Goal: Transaction & Acquisition: Purchase product/service

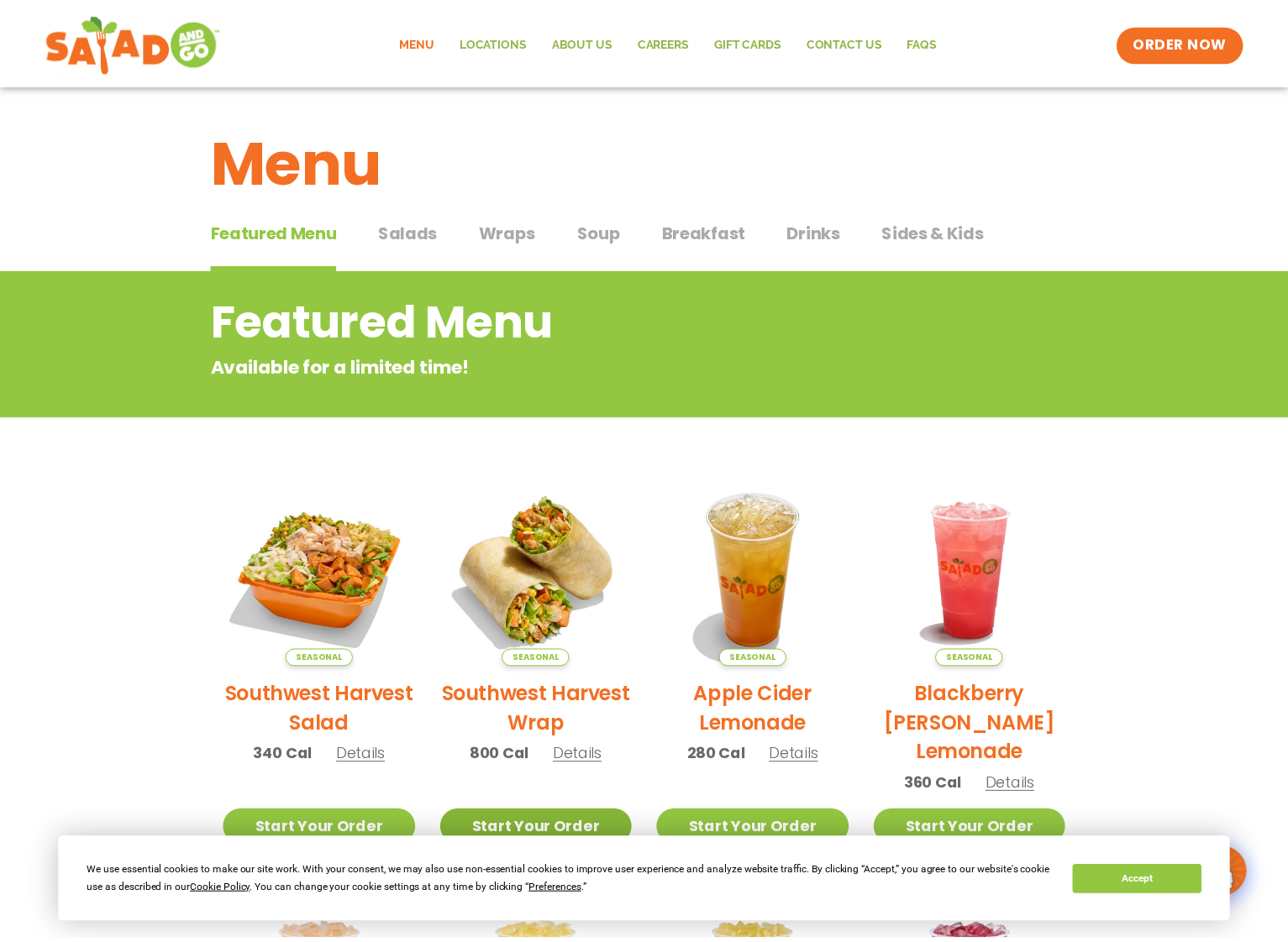
scroll to position [84, 0]
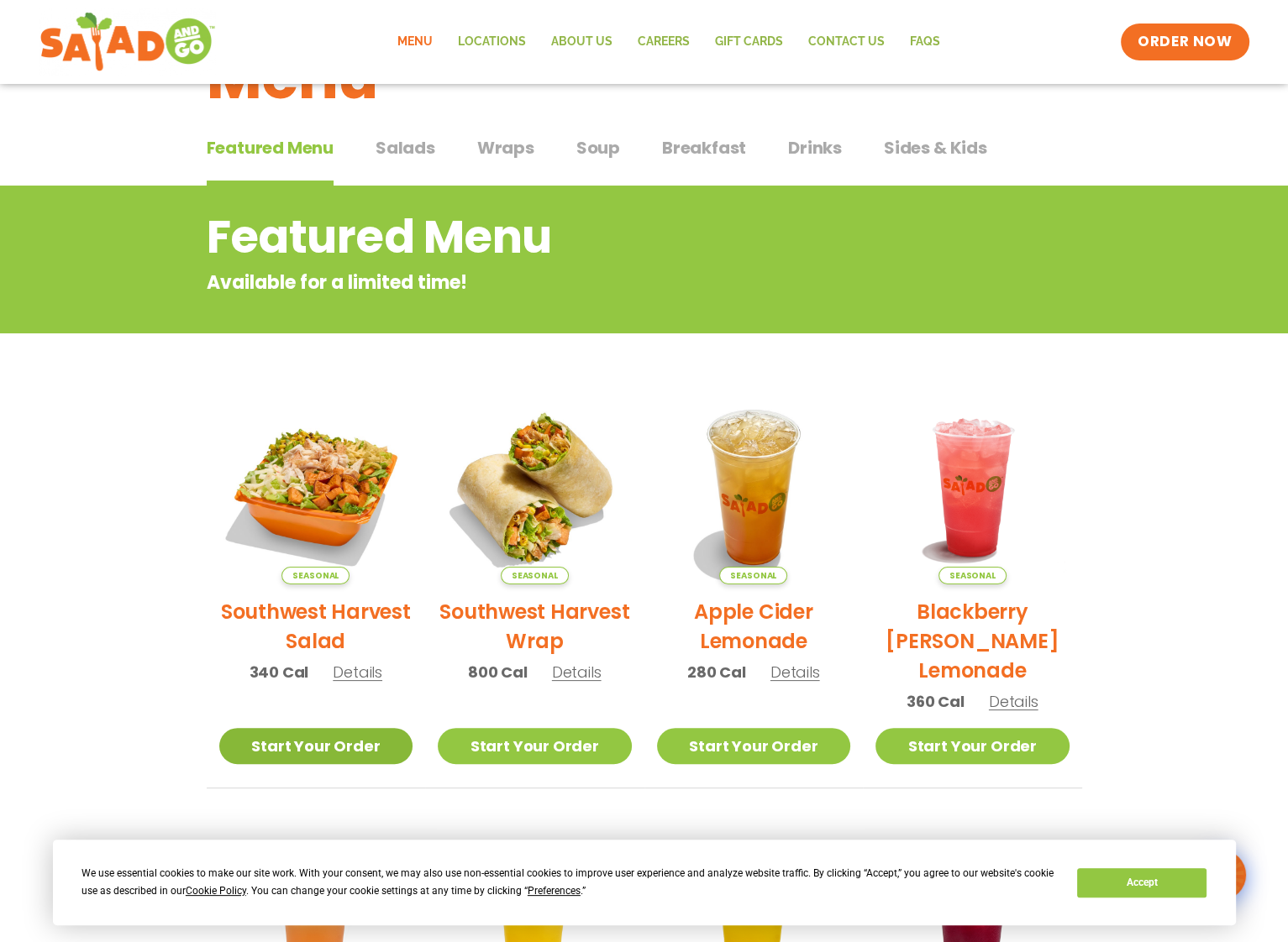
click at [332, 737] on link "Start Your Order" at bounding box center [316, 747] width 194 height 36
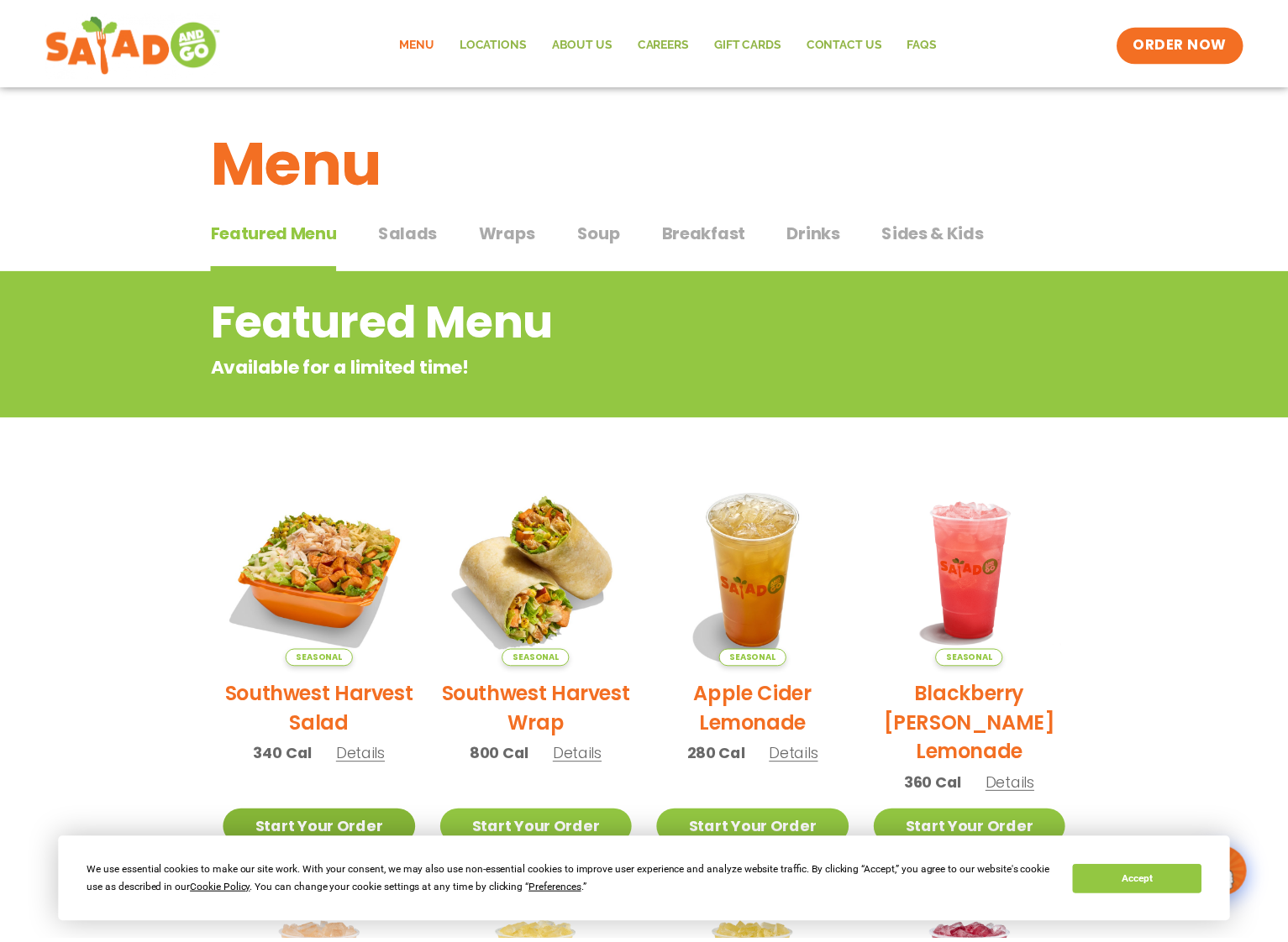
scroll to position [252, 0]
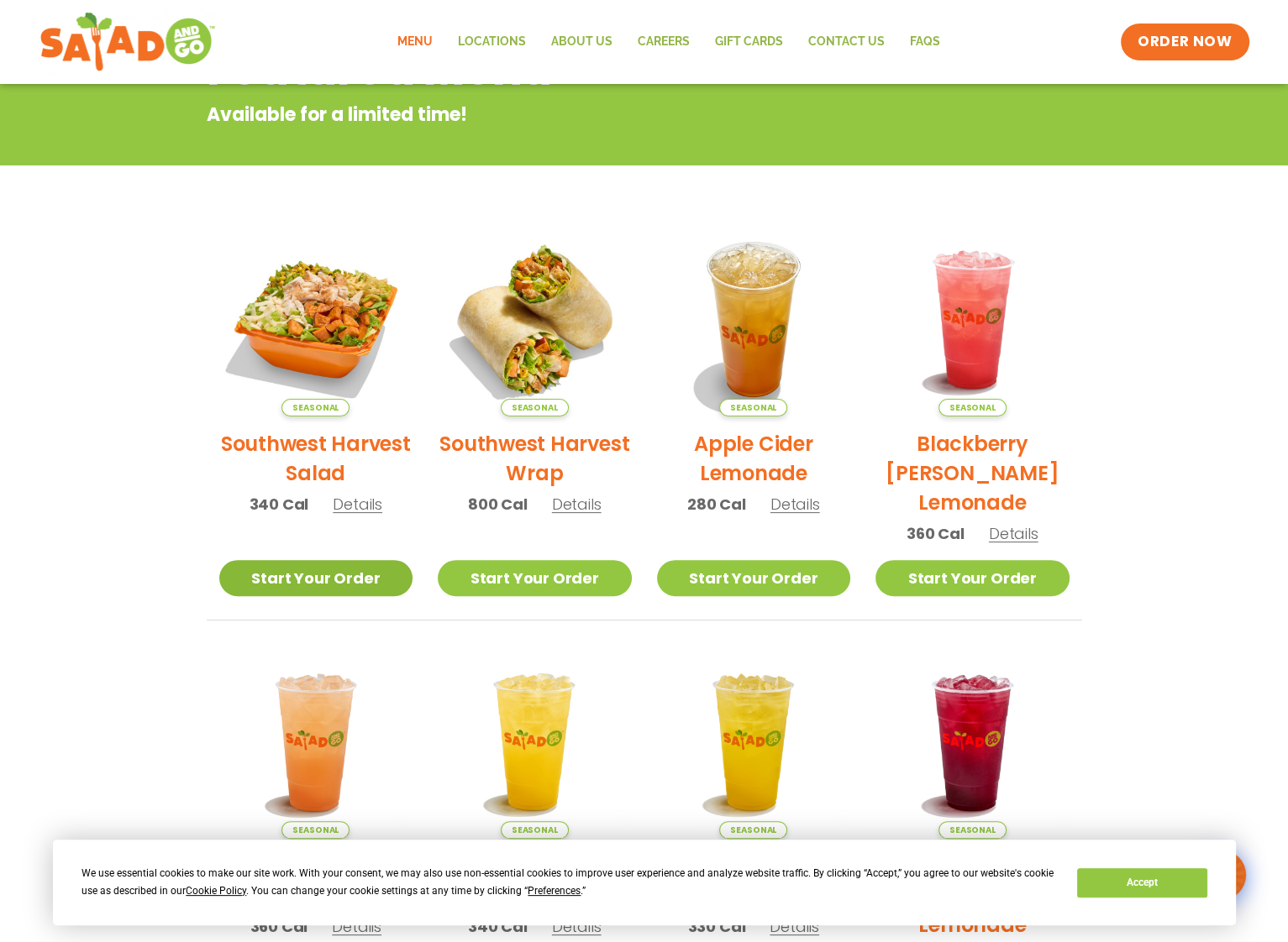
click at [321, 575] on link "Start Your Order" at bounding box center [316, 578] width 194 height 36
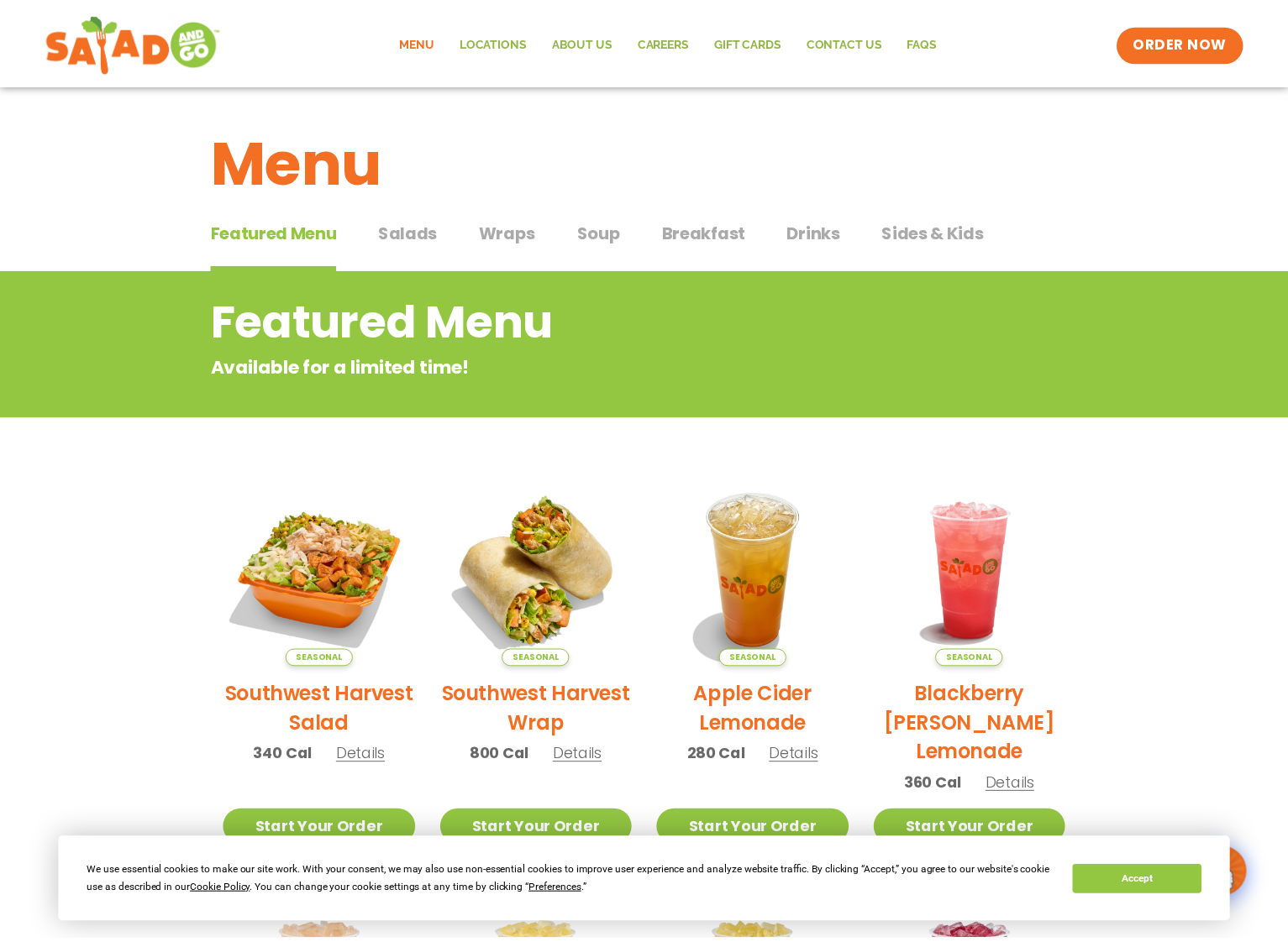
scroll to position [51, 0]
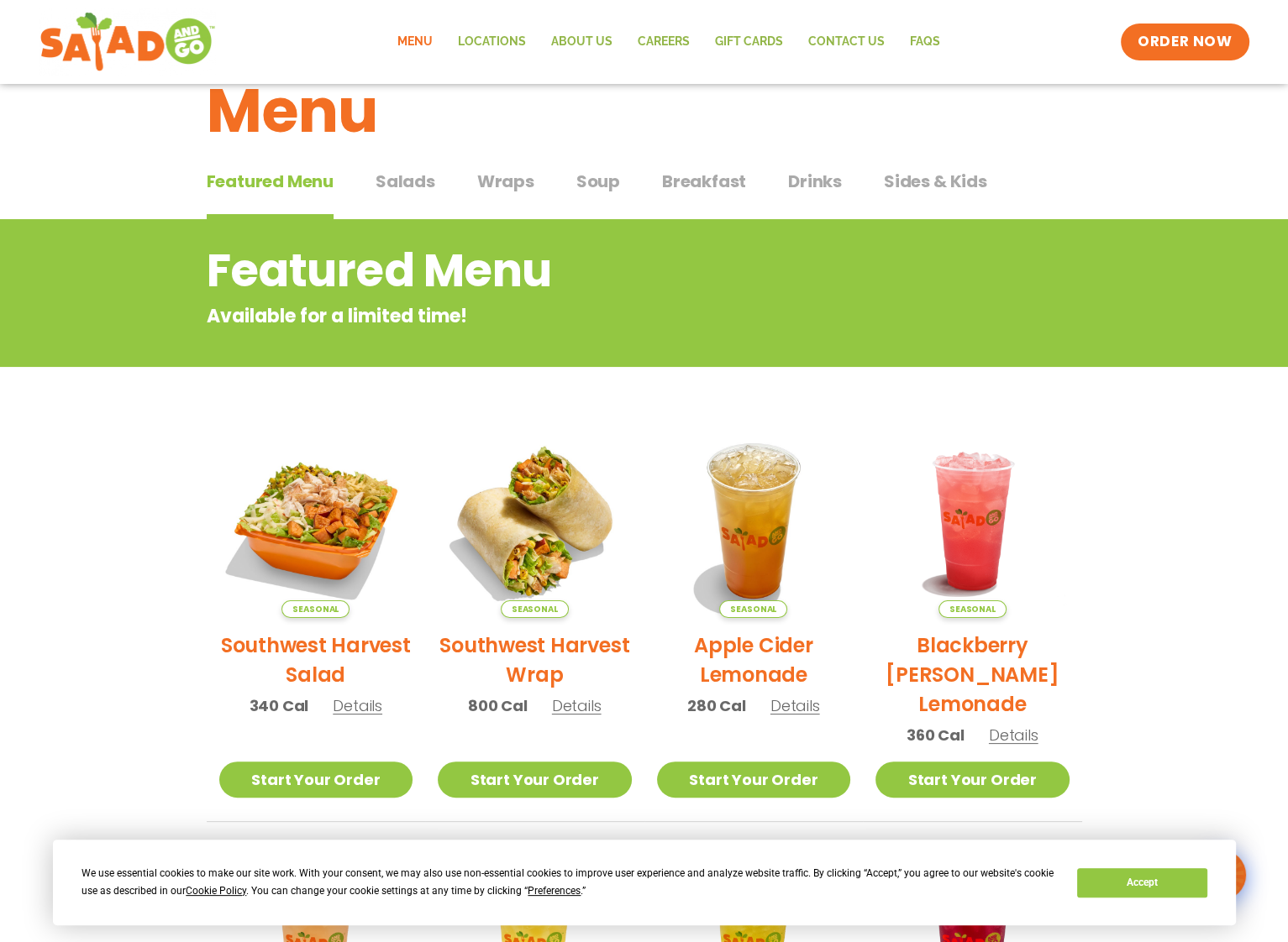
click at [410, 188] on span "Salads" at bounding box center [405, 182] width 60 height 25
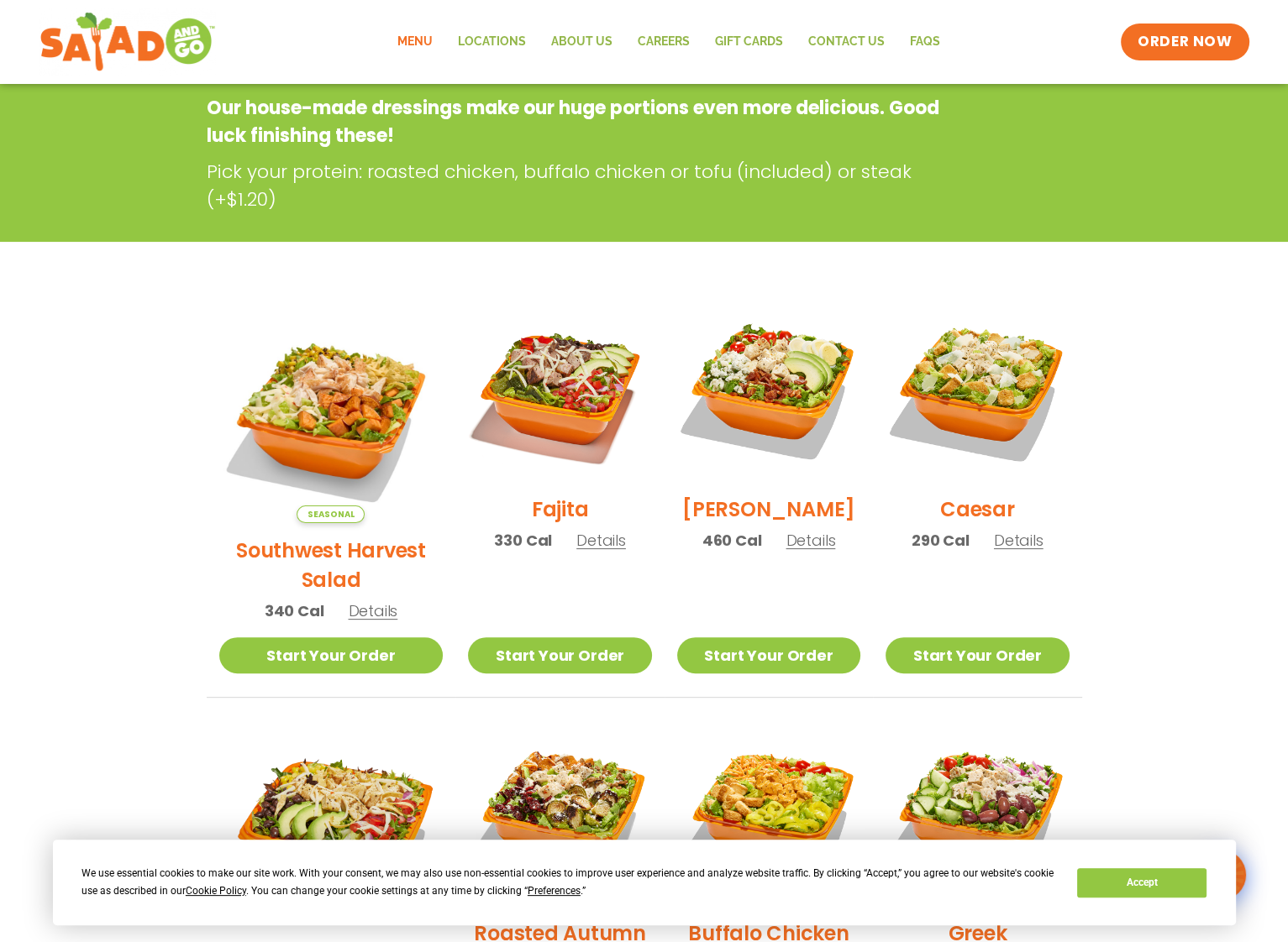
scroll to position [471, 0]
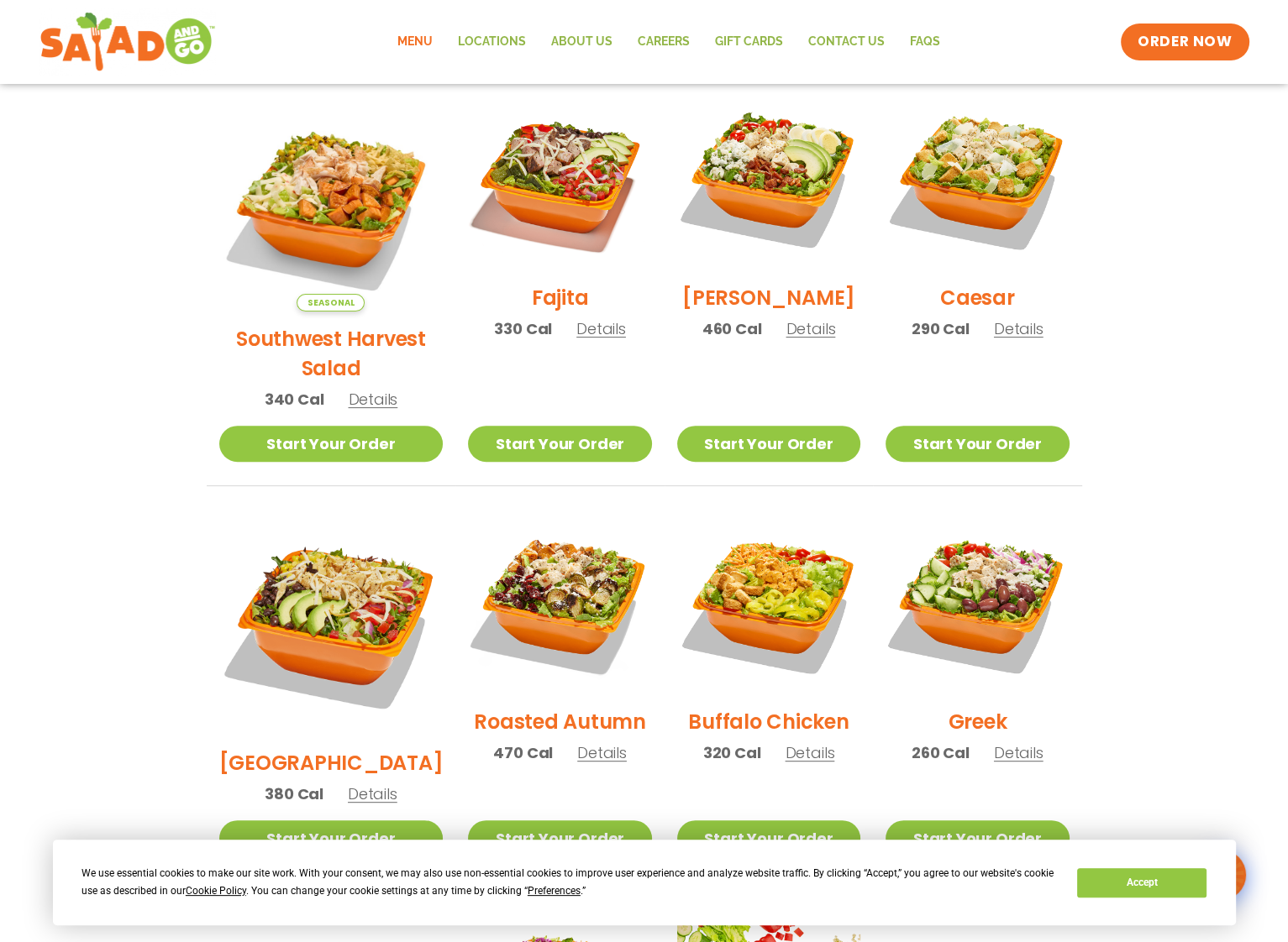
click at [1042, 694] on div "Greek 260 Cal Details" at bounding box center [977, 645] width 183 height 268
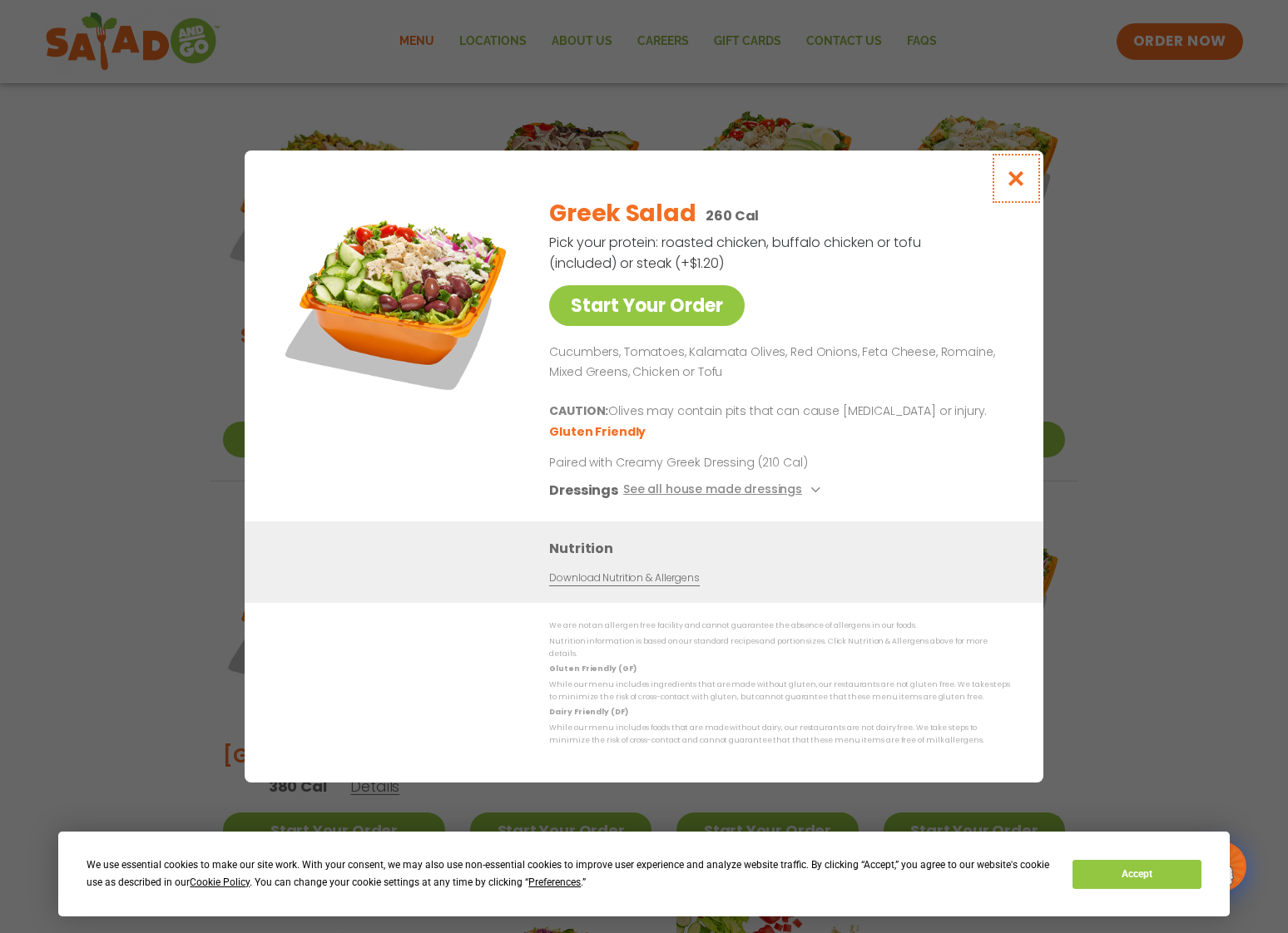
click at [1019, 186] on icon "Close modal" at bounding box center [1016, 177] width 21 height 17
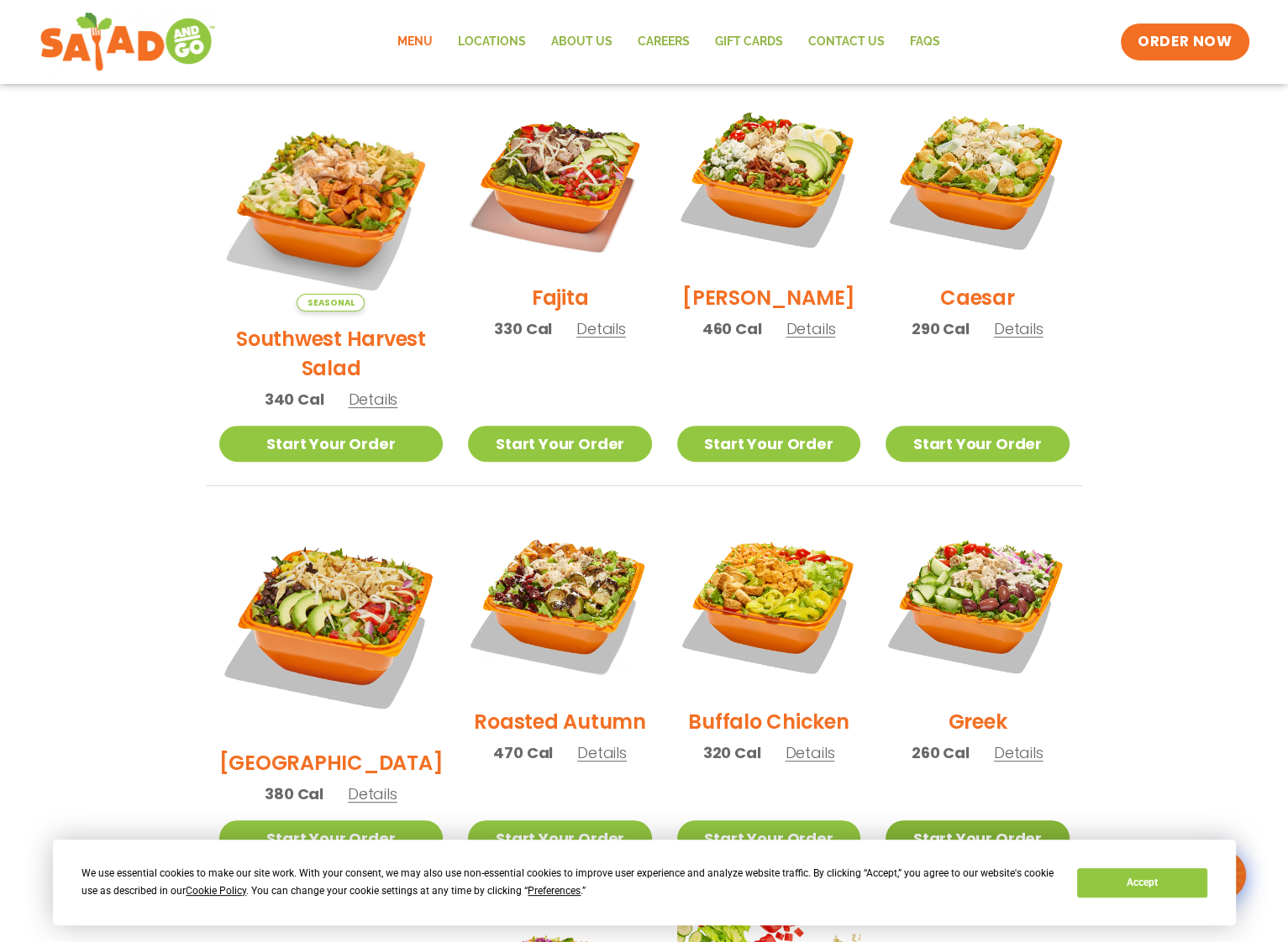
click at [997, 821] on link "Start Your Order" at bounding box center [977, 839] width 183 height 36
